Goal: Find specific page/section: Find specific page/section

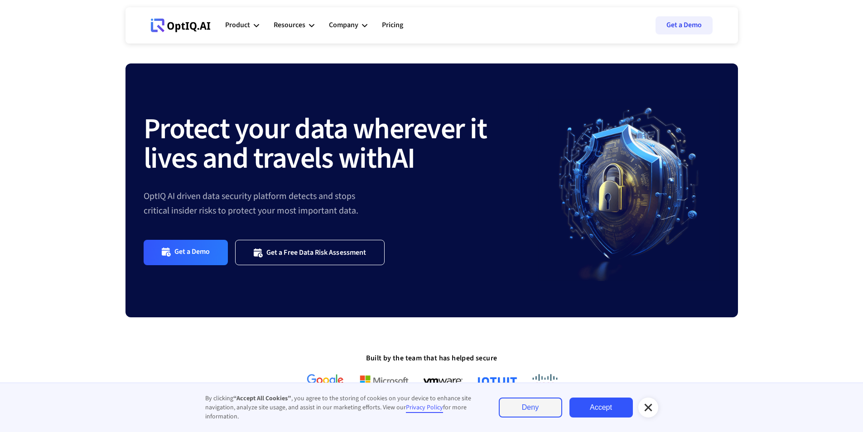
click at [530, 409] on link "Deny" at bounding box center [530, 407] width 63 height 20
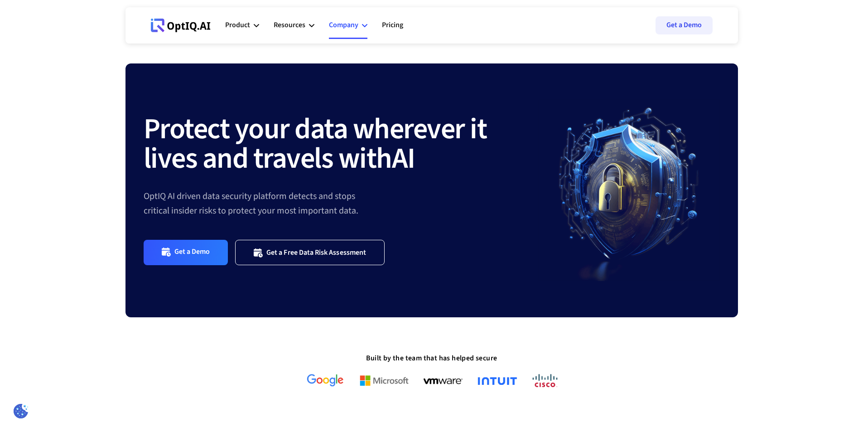
click at [352, 23] on div "Company" at bounding box center [343, 25] width 29 height 12
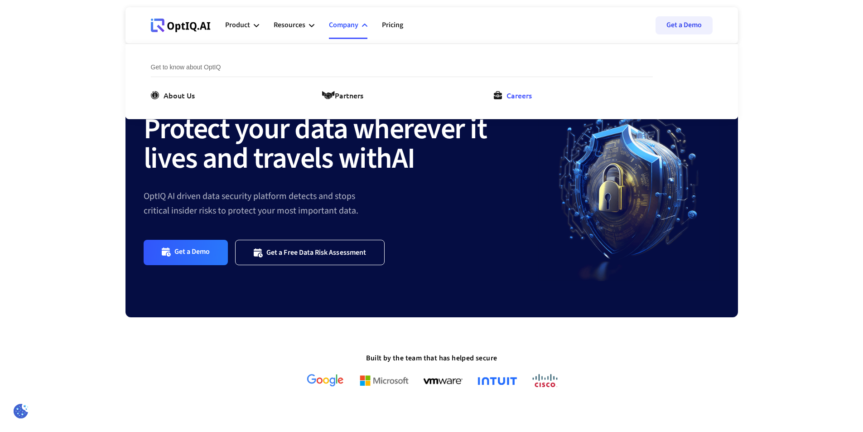
click at [524, 99] on div "Careers" at bounding box center [518, 95] width 25 height 11
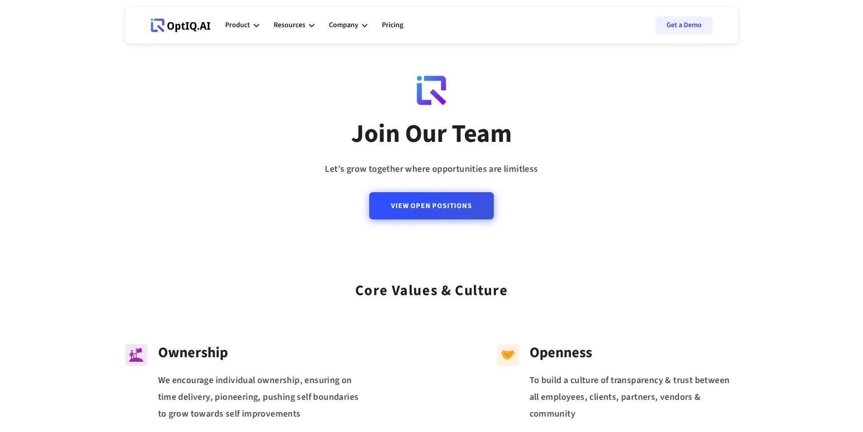
click at [445, 210] on link "View Open Positions" at bounding box center [431, 205] width 124 height 27
click at [243, 23] on div "Product" at bounding box center [237, 25] width 25 height 12
